Goal: Information Seeking & Learning: Learn about a topic

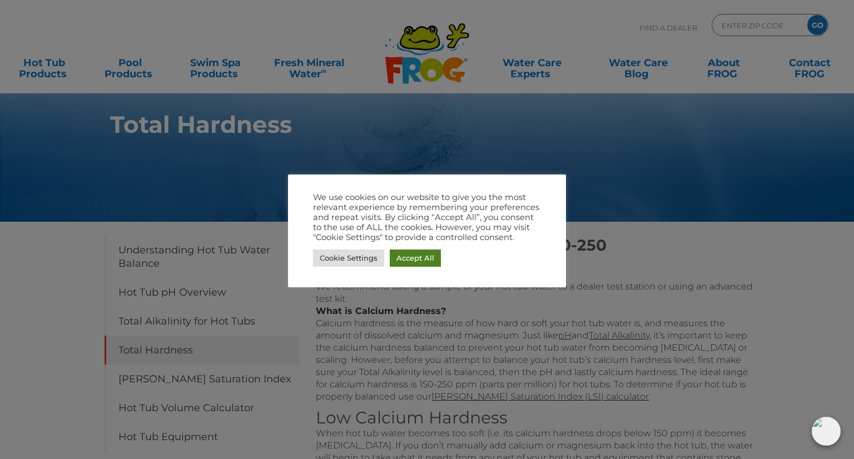
click at [406, 263] on link "Accept All" at bounding box center [415, 258] width 51 height 17
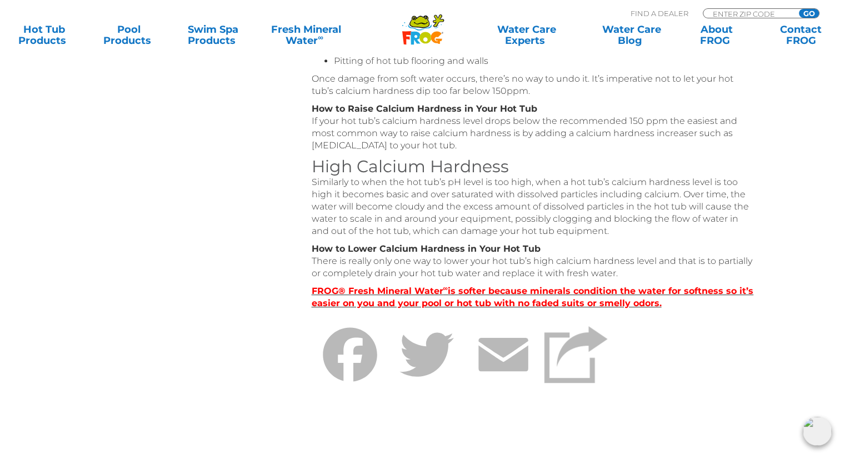
scroll to position [489, 0]
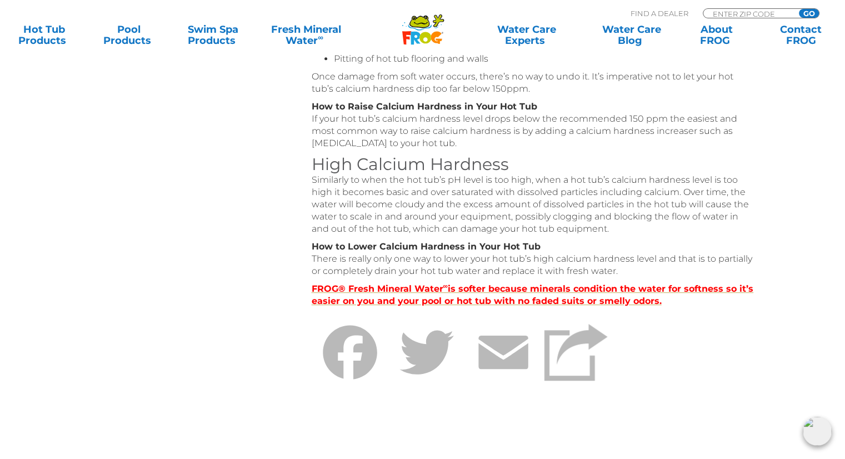
click at [474, 293] on strong "FROG® Fresh Mineral Water ∞ is softer because minerals condition the water for …" at bounding box center [533, 294] width 442 height 23
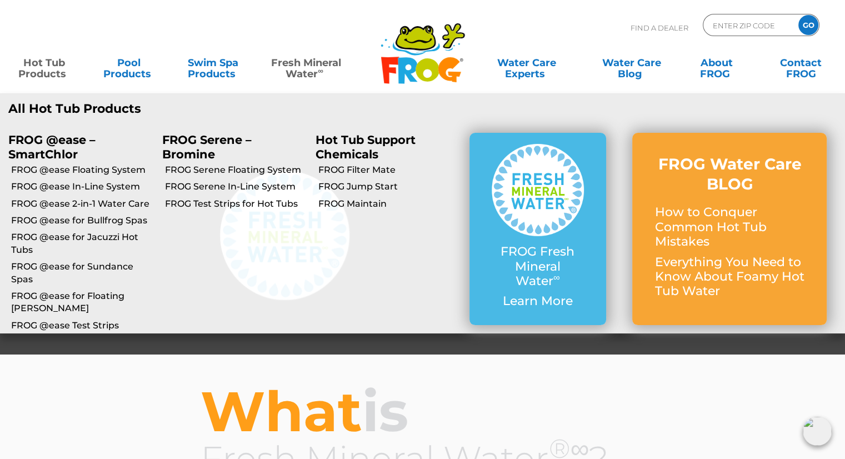
click at [51, 65] on link "Hot Tub Products" at bounding box center [44, 63] width 66 height 22
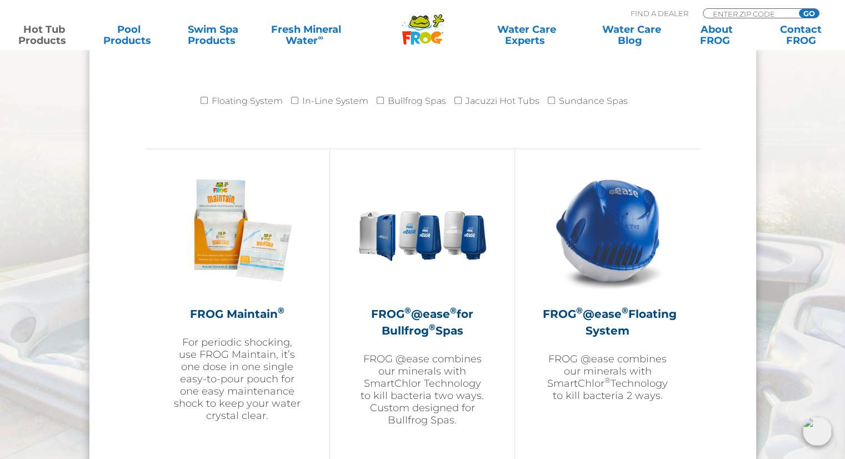
scroll to position [1156, 0]
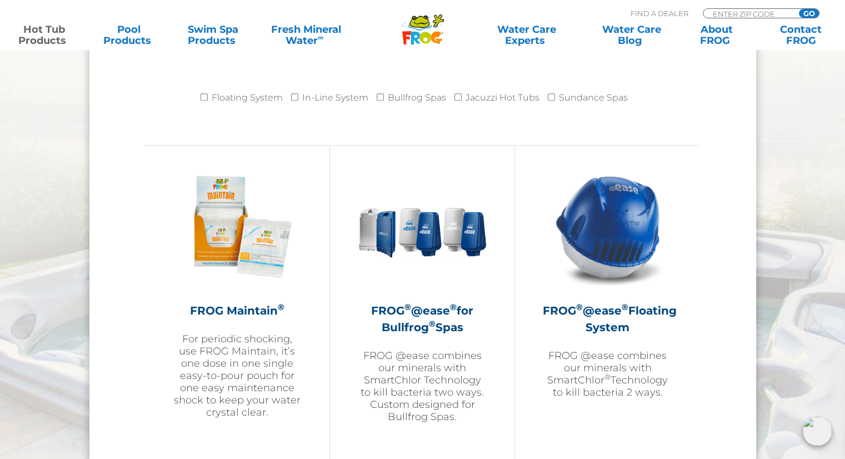
click at [296, 100] on li "In-Line System" at bounding box center [334, 101] width 86 height 28
click at [296, 96] on input "In-Line System" at bounding box center [294, 96] width 7 height 7
checkbox input "true"
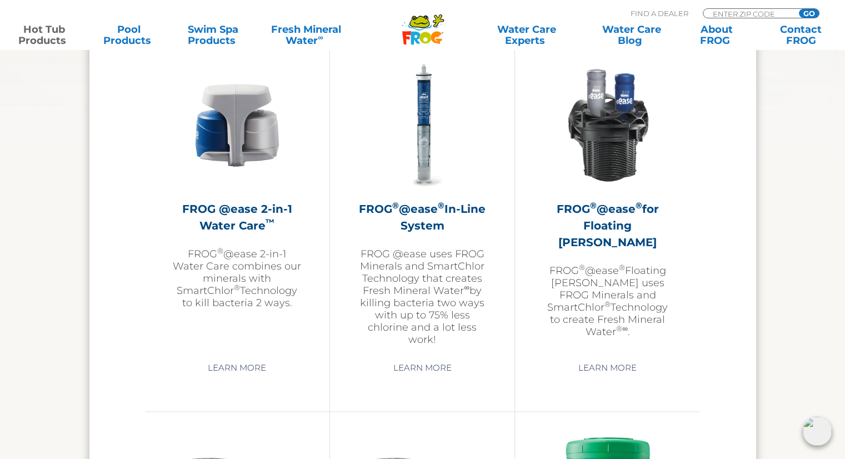
scroll to position [1623, 0]
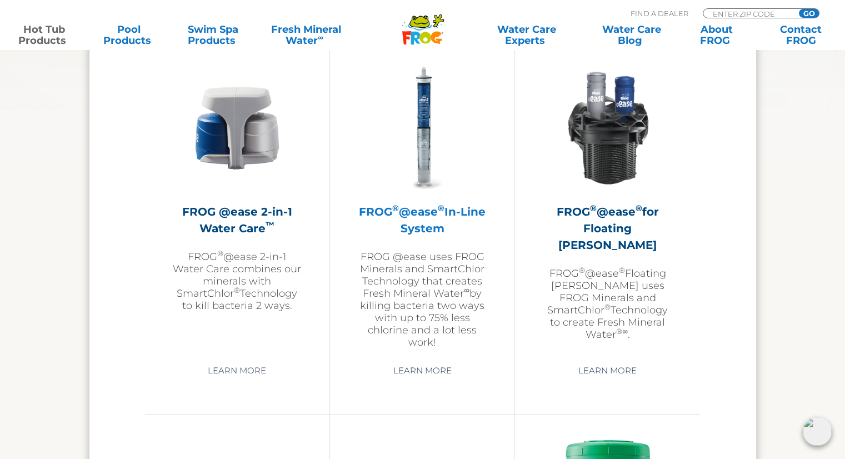
click at [399, 209] on sup "®" at bounding box center [395, 208] width 7 height 11
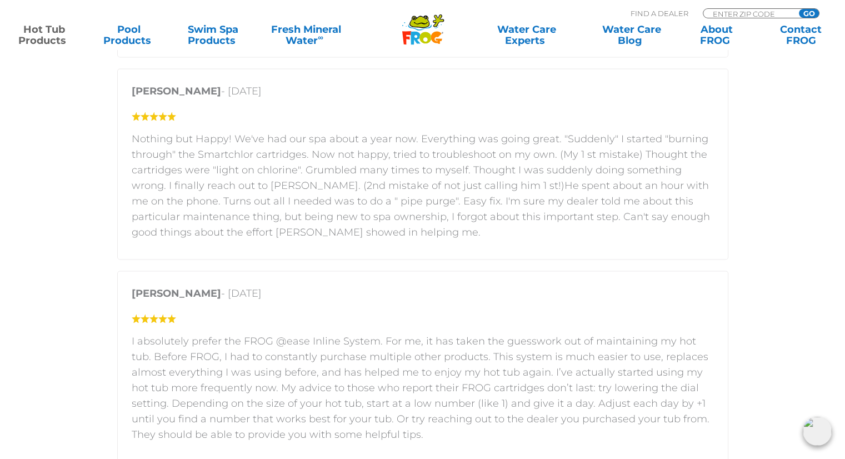
scroll to position [2023, 0]
